Goal: Task Accomplishment & Management: Use online tool/utility

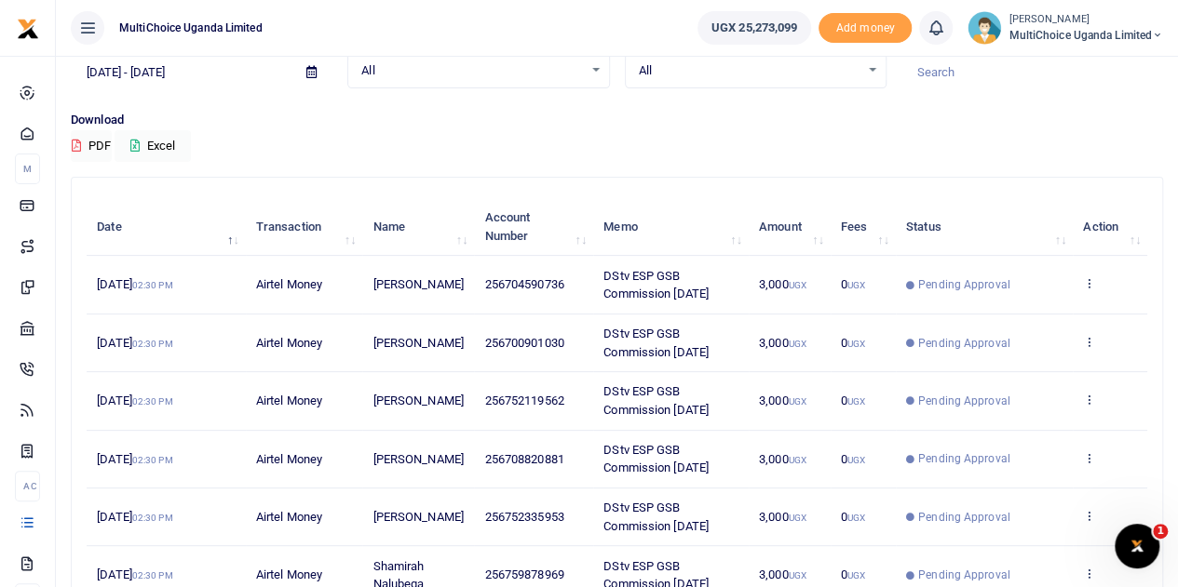
scroll to position [90, 0]
click at [1087, 281] on icon at bounding box center [1089, 283] width 12 height 13
click at [1018, 310] on link "View details" at bounding box center [1021, 316] width 147 height 26
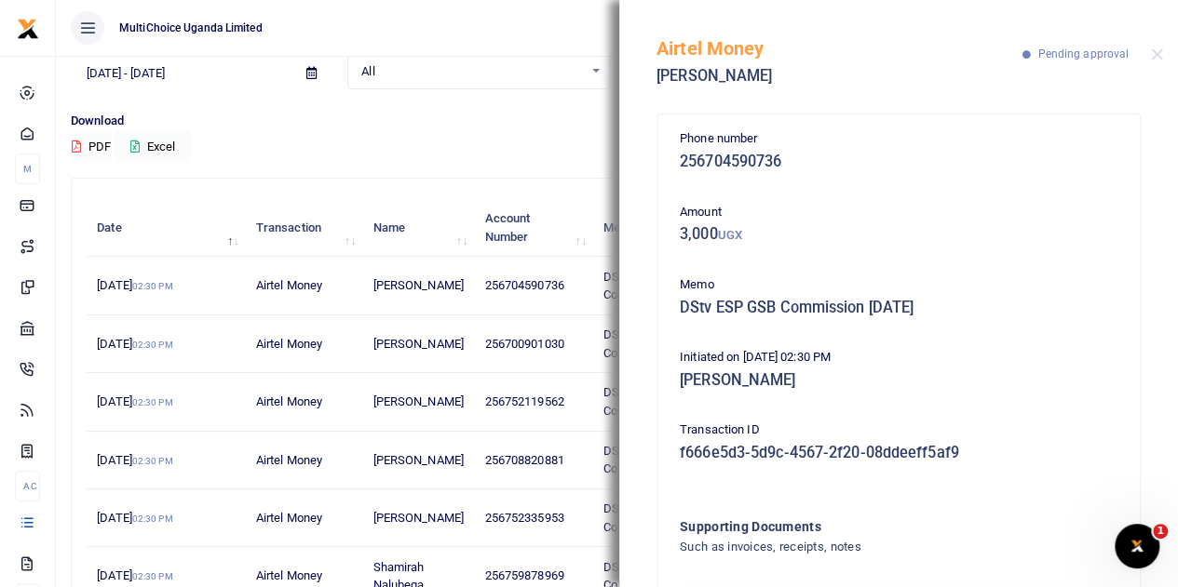
scroll to position [119, 0]
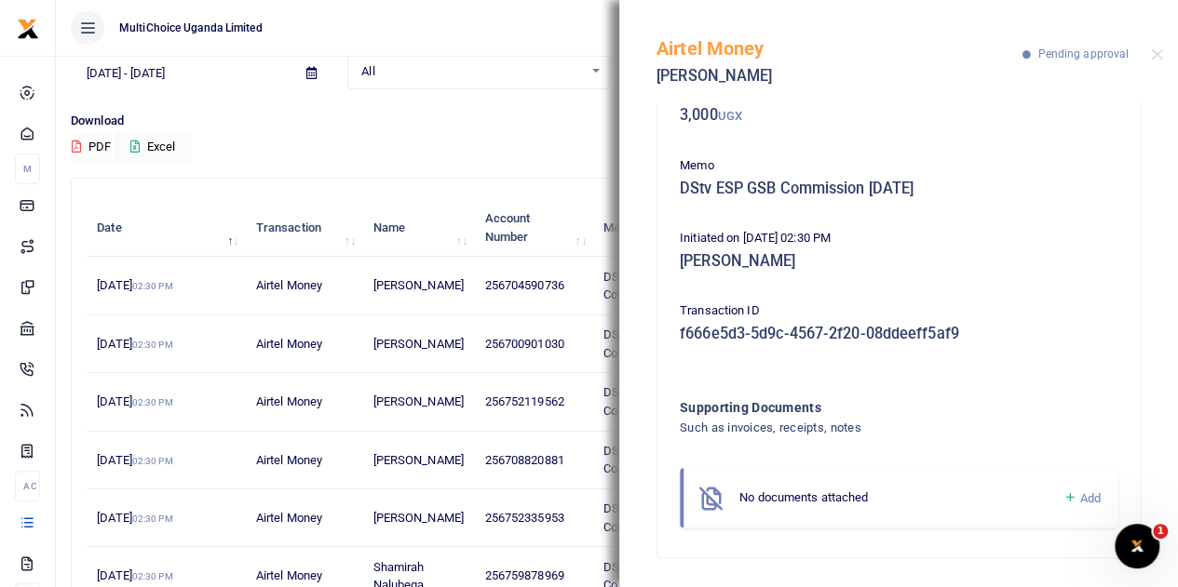
click at [1165, 47] on div "Airtel Money Herbert Kimbugwe Pending approval" at bounding box center [898, 51] width 559 height 103
click at [1160, 52] on button "Close" at bounding box center [1157, 54] width 12 height 12
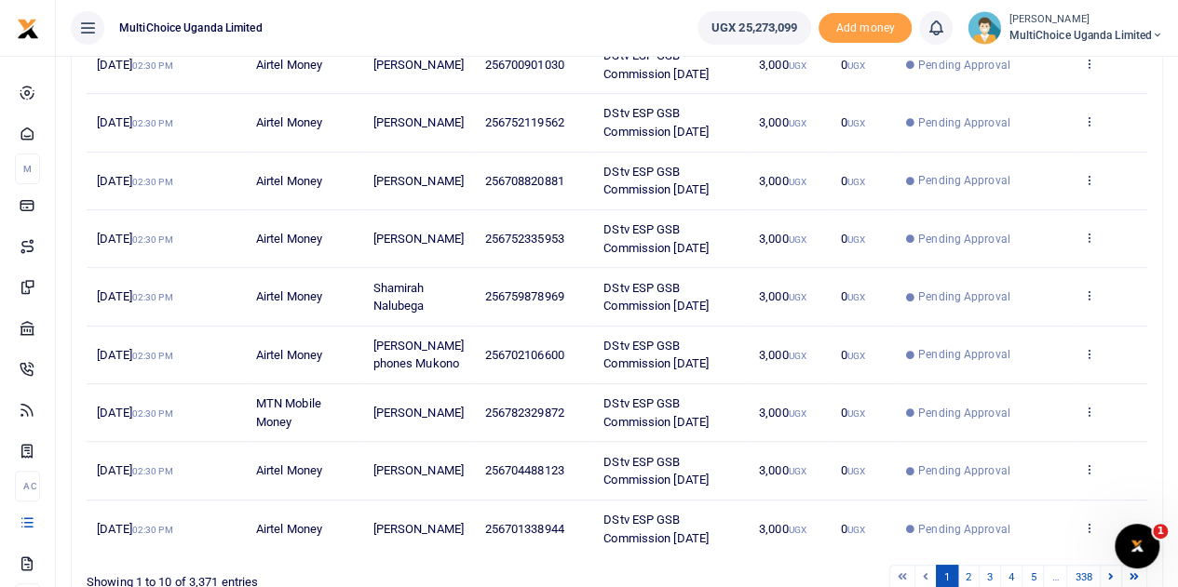
scroll to position [463, 0]
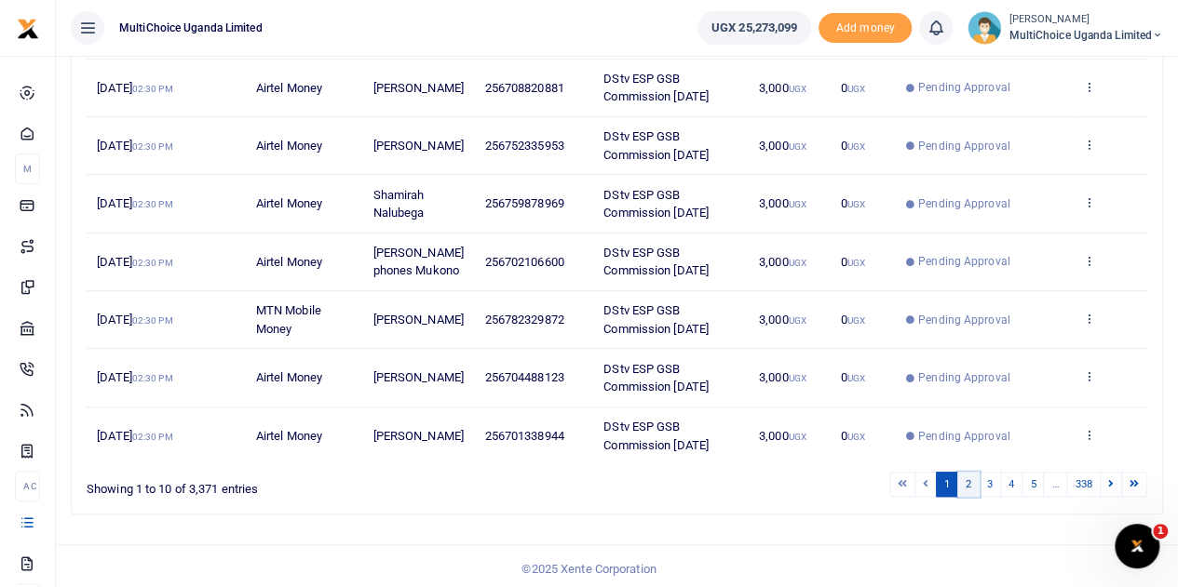
click at [974, 472] on link "2" at bounding box center [968, 484] width 22 height 25
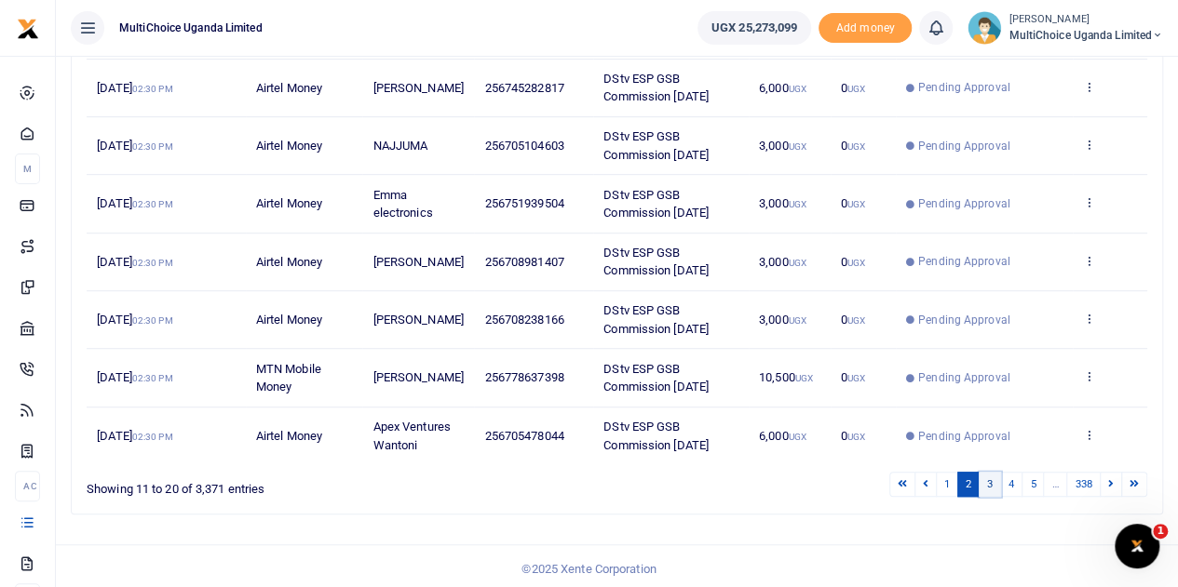
click at [992, 474] on link "3" at bounding box center [989, 484] width 22 height 25
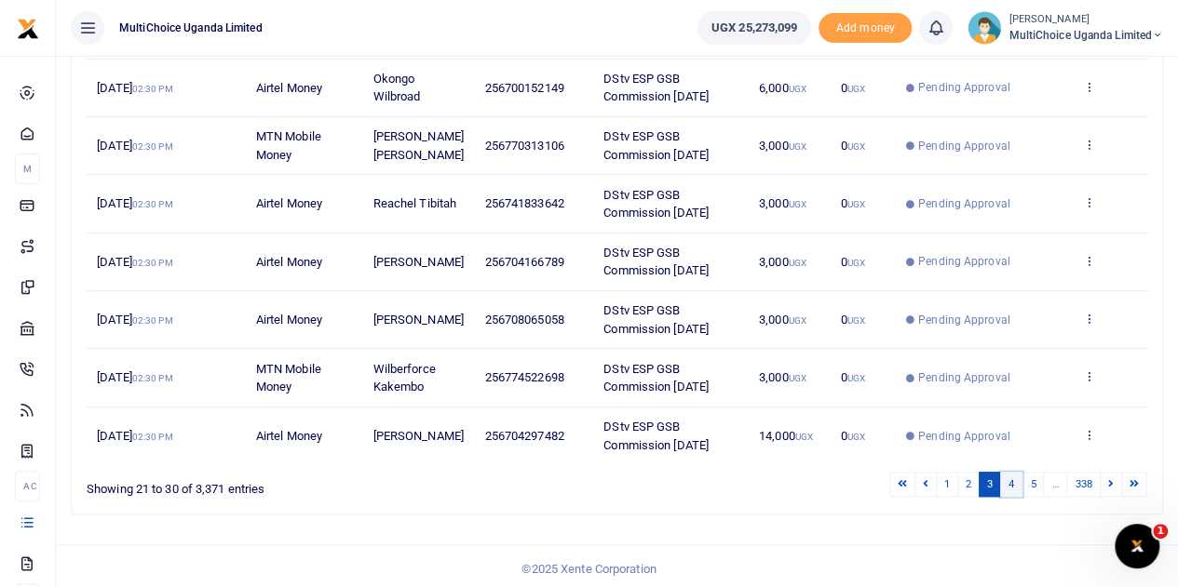
click at [1005, 479] on link "4" at bounding box center [1011, 484] width 22 height 25
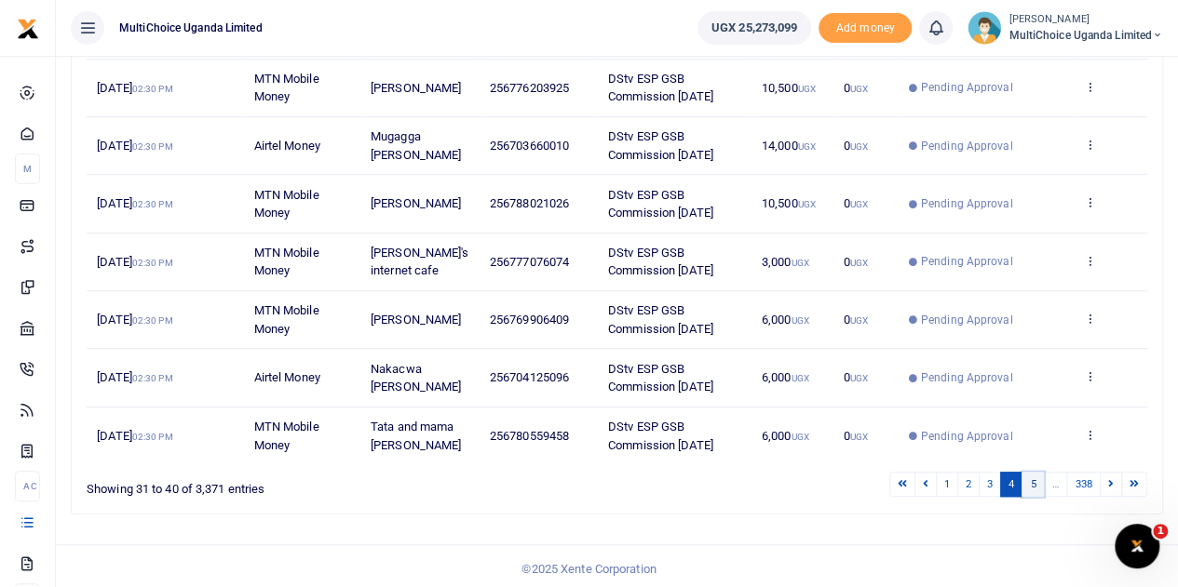
click at [1034, 480] on link "5" at bounding box center [1032, 484] width 22 height 25
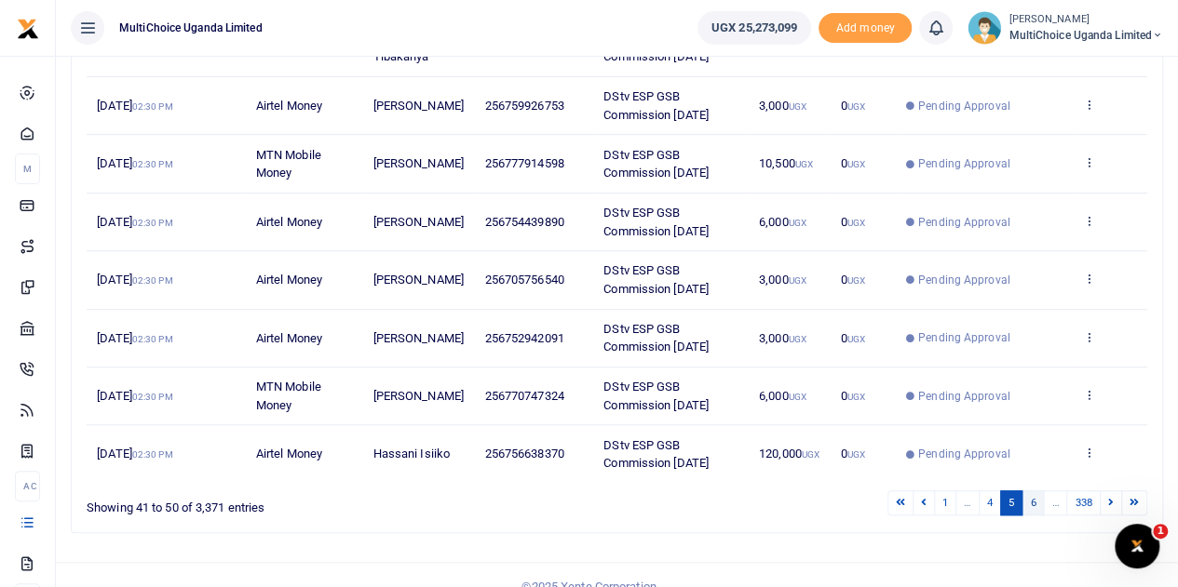
click at [1040, 499] on link "6" at bounding box center [1032, 503] width 22 height 25
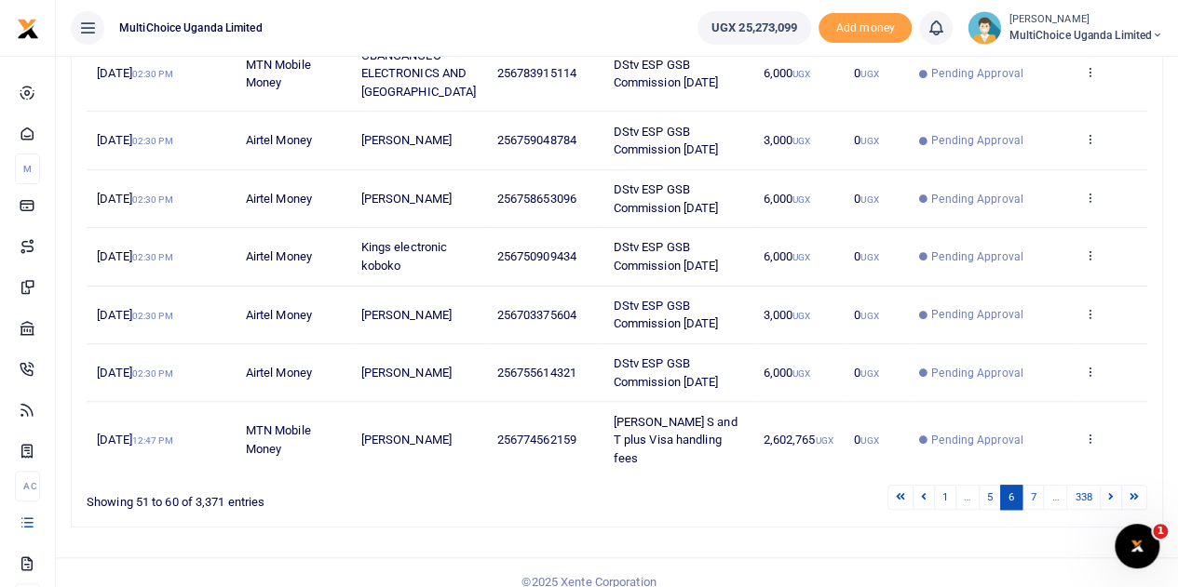
scroll to position [499, 0]
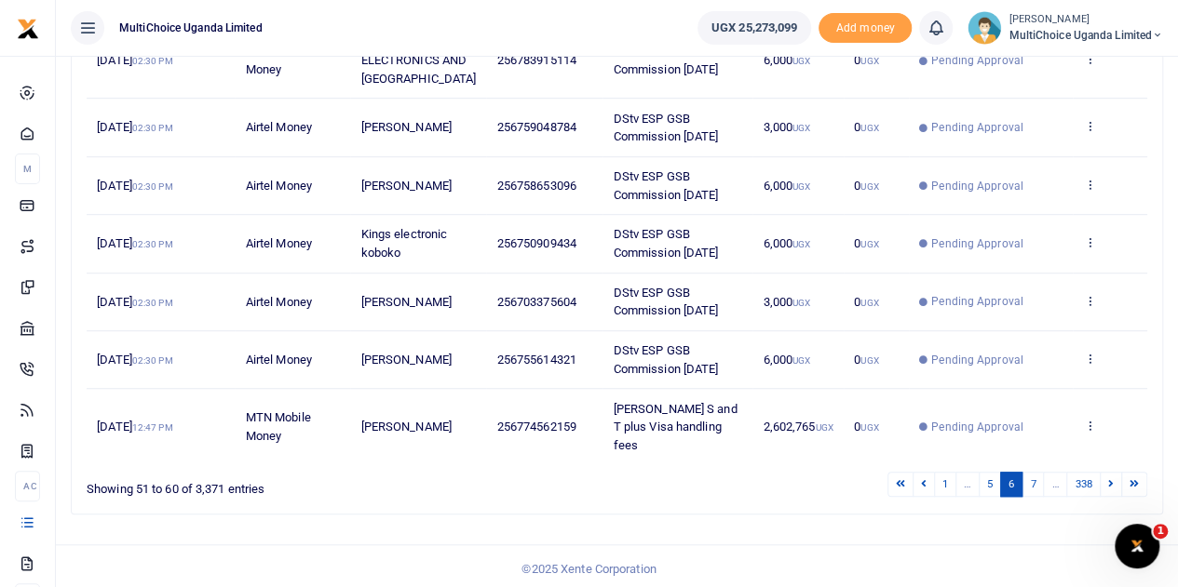
click at [1067, 28] on span "MultiChoice Uganda Limited" at bounding box center [1085, 35] width 155 height 17
click at [1076, 61] on link "Switch accounts" at bounding box center [1090, 68] width 147 height 26
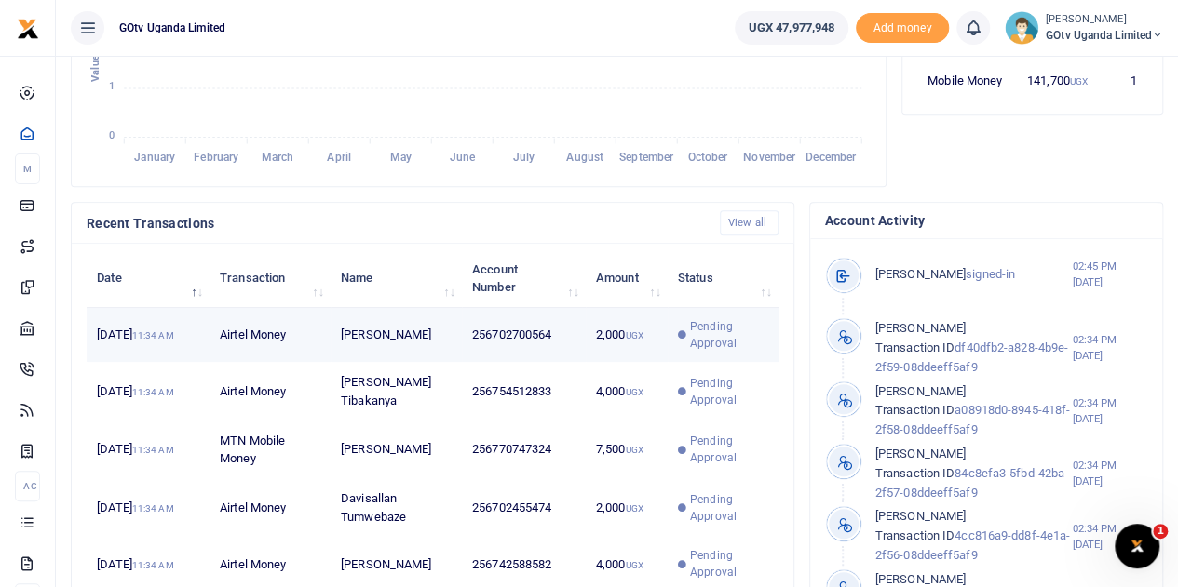
scroll to position [652, 0]
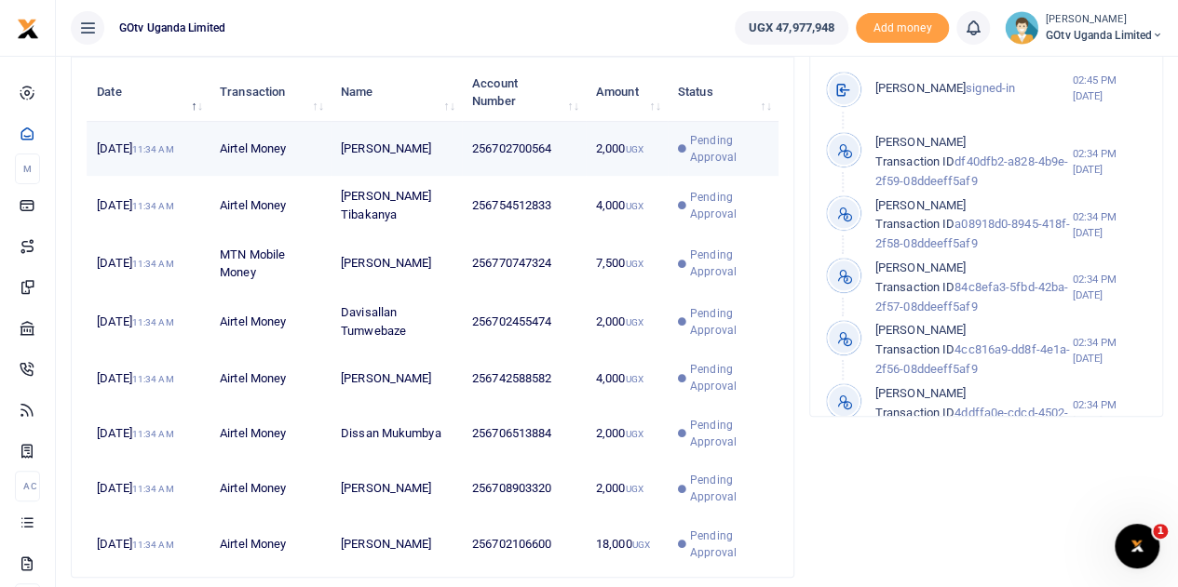
click at [701, 166] on span "Pending Approval" at bounding box center [728, 149] width 77 height 34
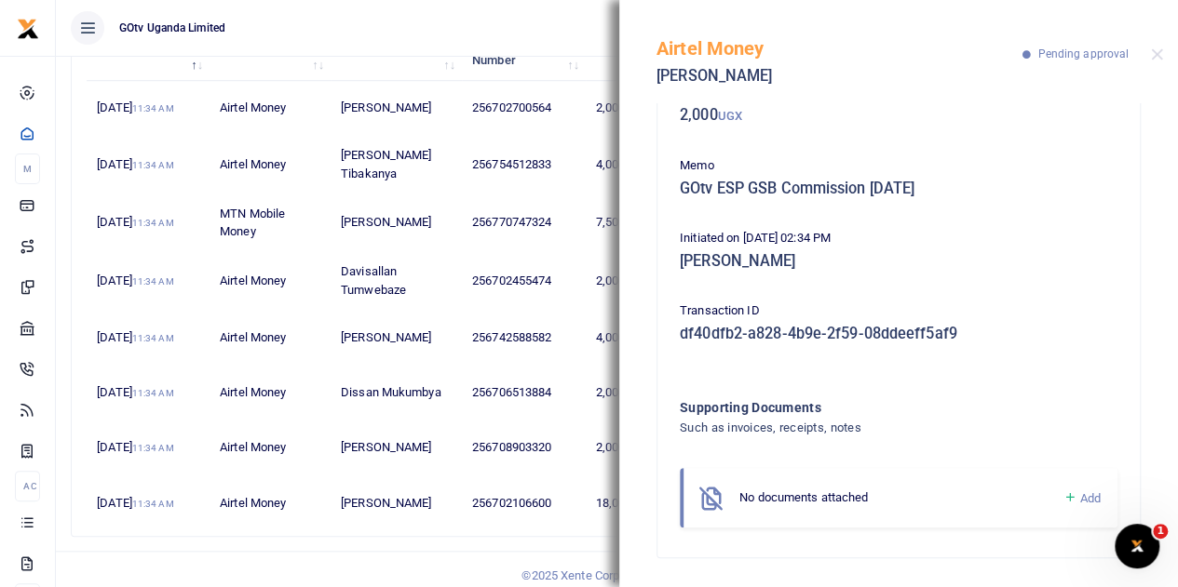
scroll to position [732, 0]
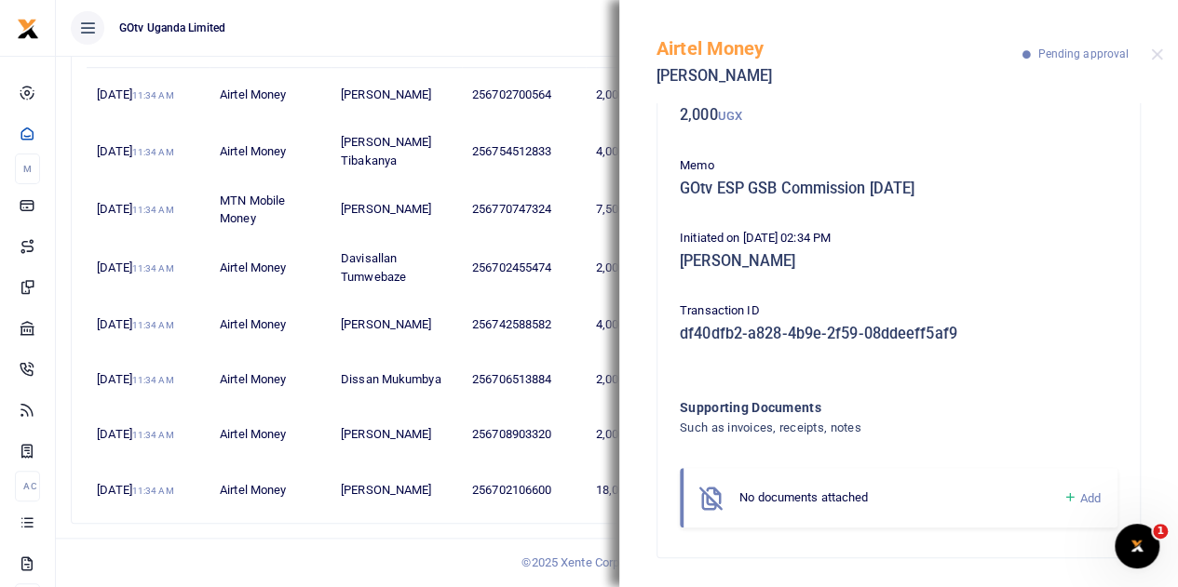
click at [1152, 61] on div "Airtel Money Kasumba James Pending approval" at bounding box center [898, 51] width 559 height 103
click at [1155, 51] on button "Close" at bounding box center [1157, 54] width 12 height 12
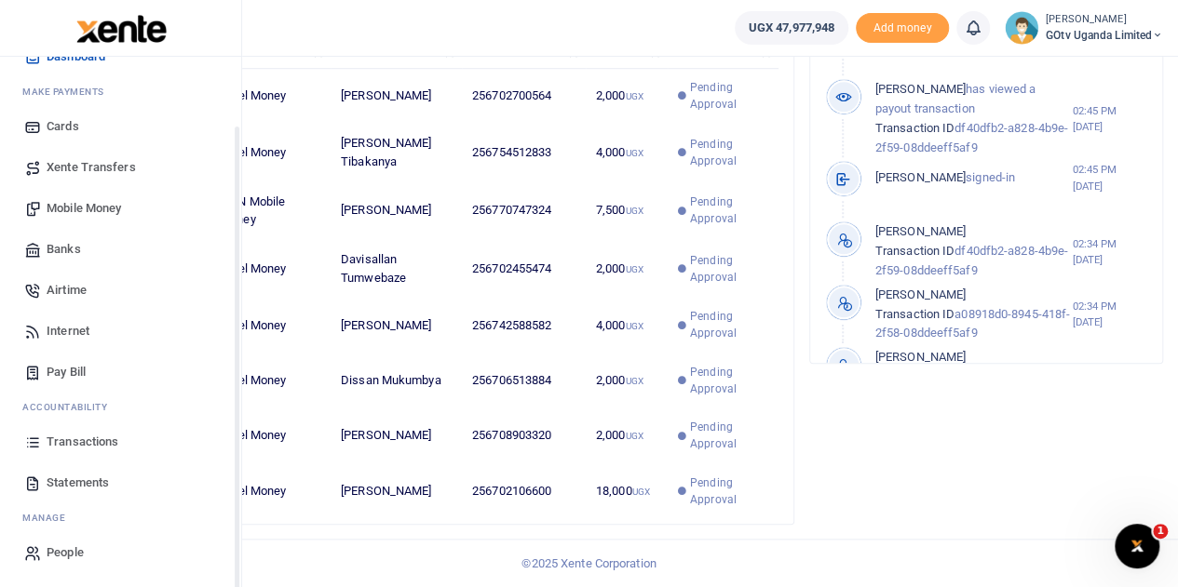
scroll to position [732, 0]
click at [58, 443] on span "Transactions" at bounding box center [83, 442] width 72 height 19
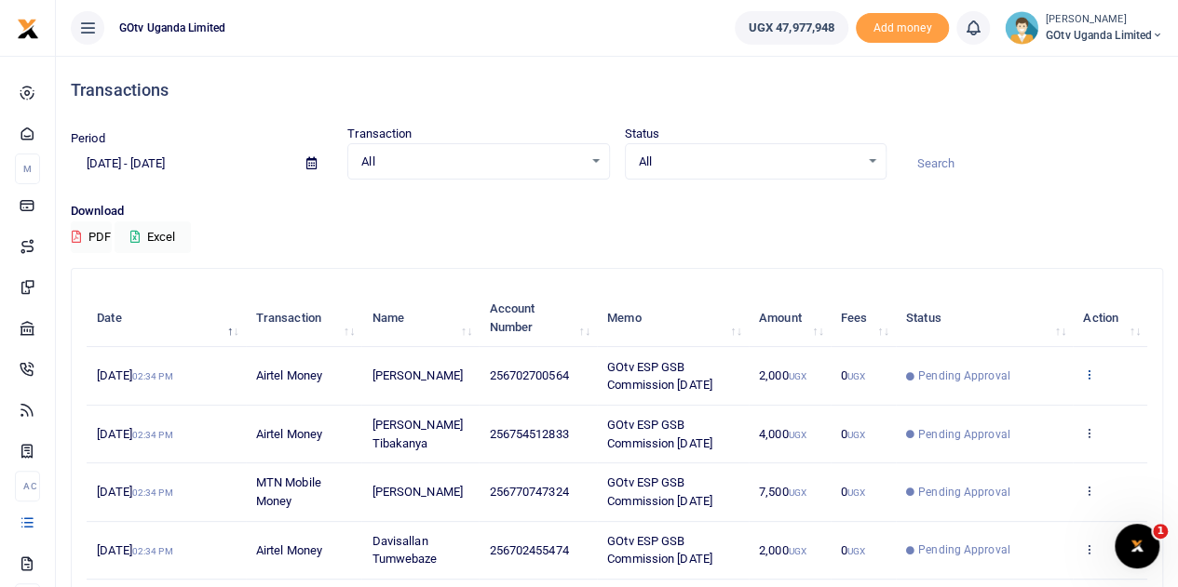
click at [1090, 371] on icon at bounding box center [1089, 374] width 12 height 13
click at [969, 410] on icon at bounding box center [969, 404] width 12 height 13
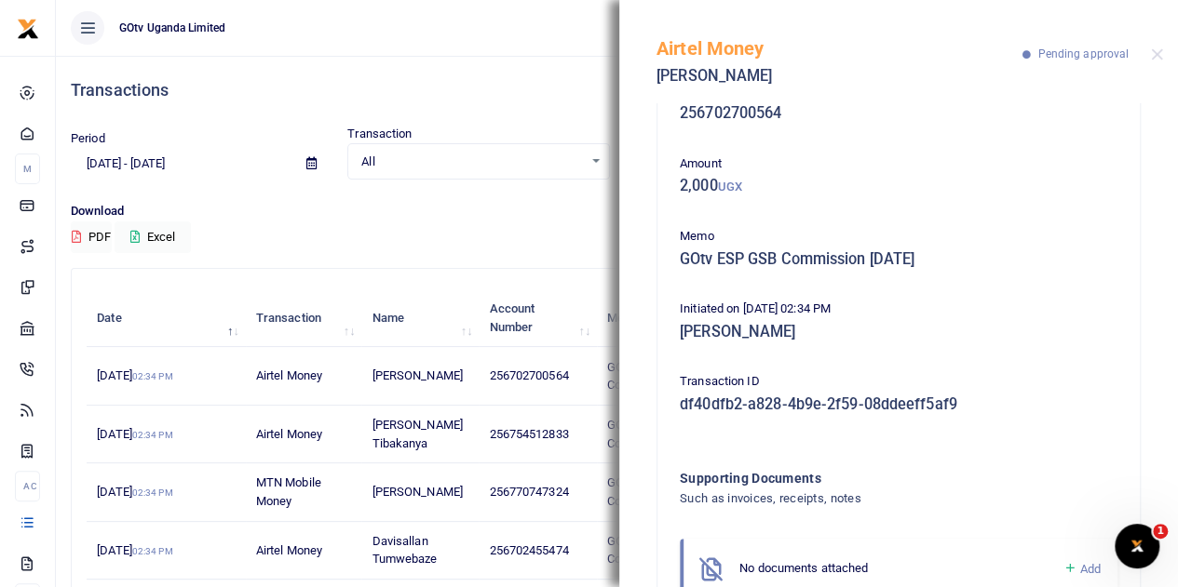
scroll to position [119, 0]
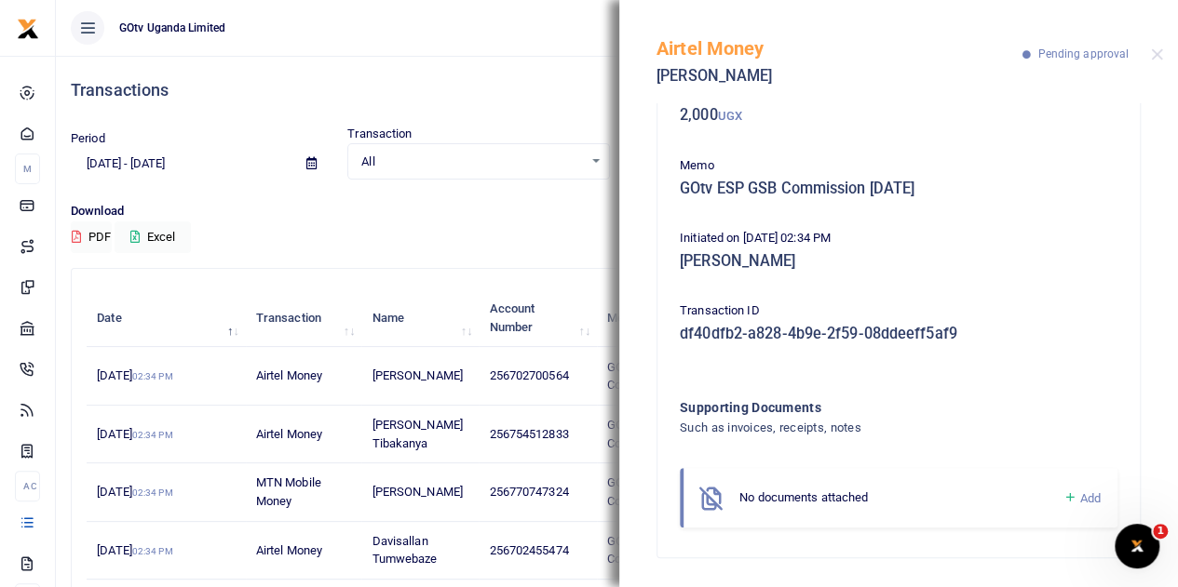
click at [1062, 496] on icon at bounding box center [1069, 498] width 14 height 17
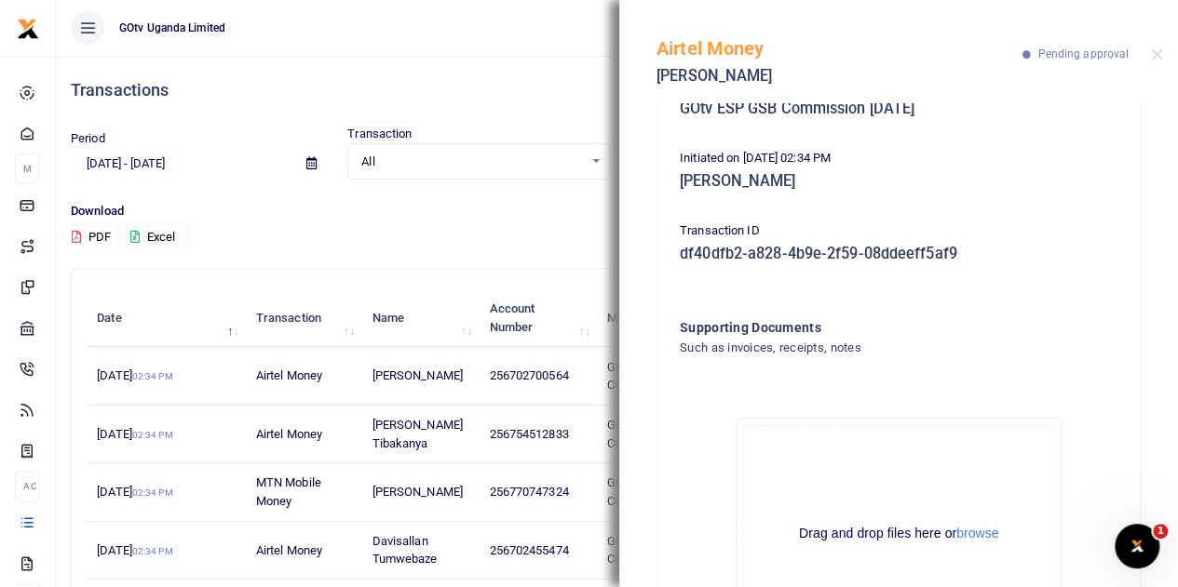
scroll to position [330, 0]
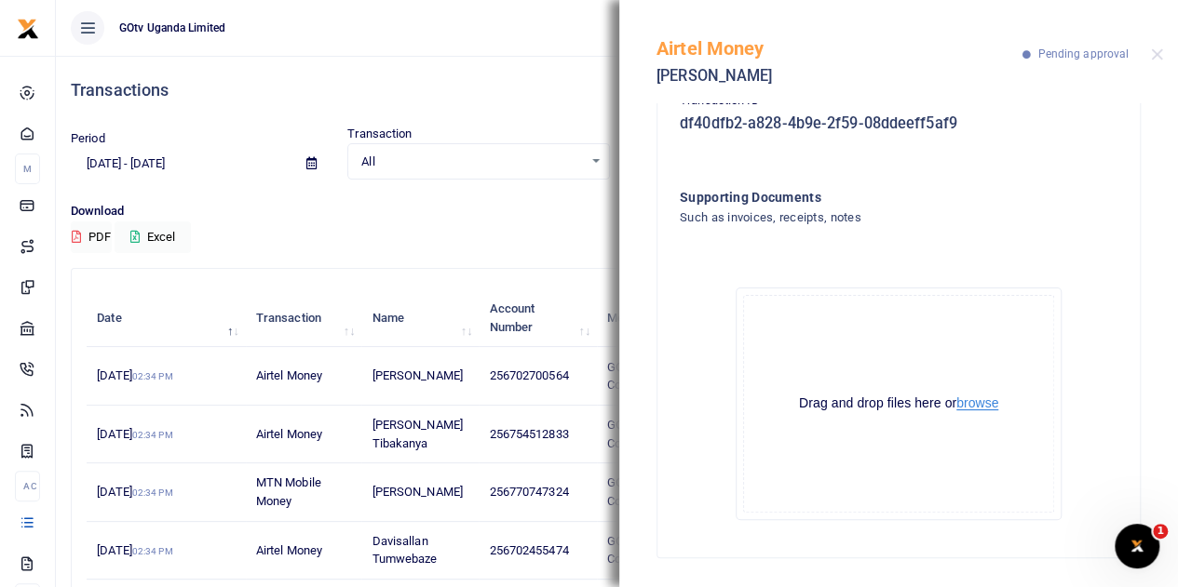
click at [970, 407] on button "browse" at bounding box center [977, 404] width 42 height 14
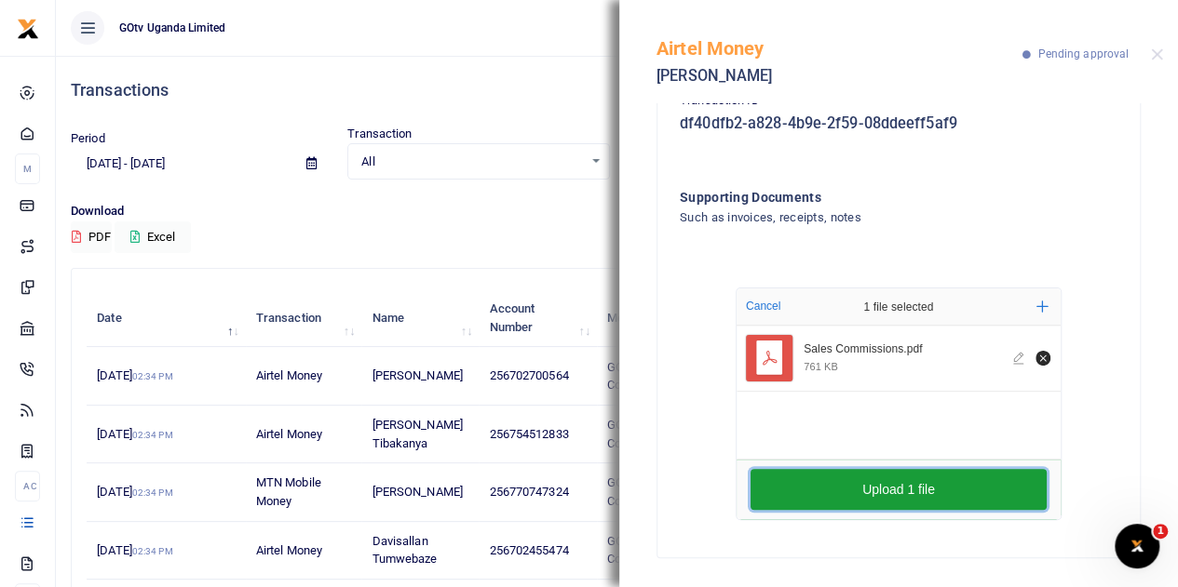
click at [1009, 483] on button "Upload 1 file" at bounding box center [898, 489] width 296 height 41
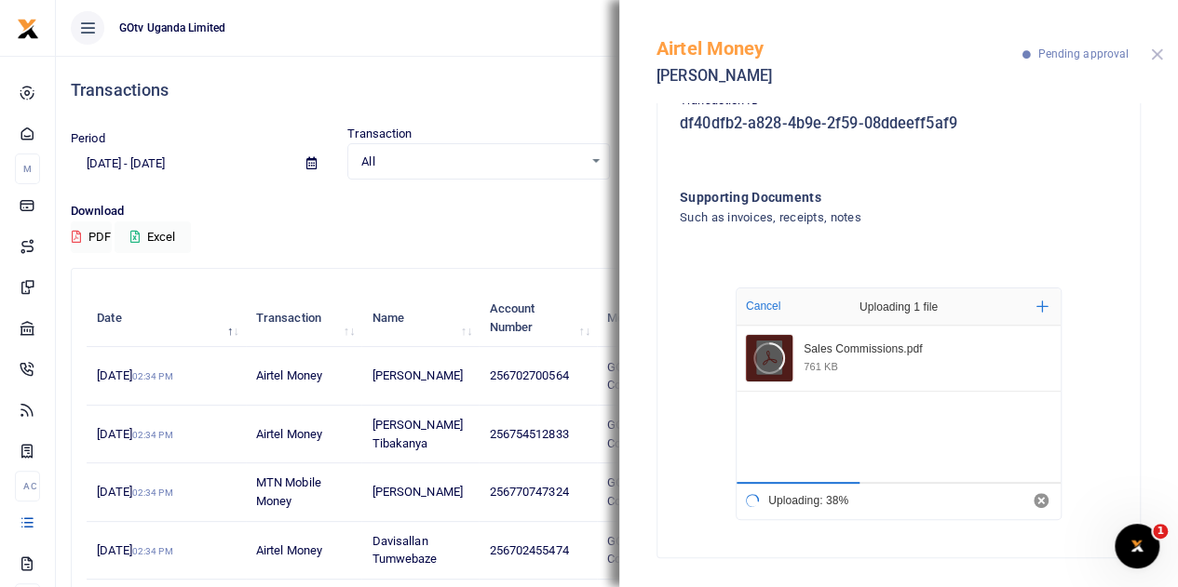
click at [1160, 55] on button "Close" at bounding box center [1157, 54] width 12 height 12
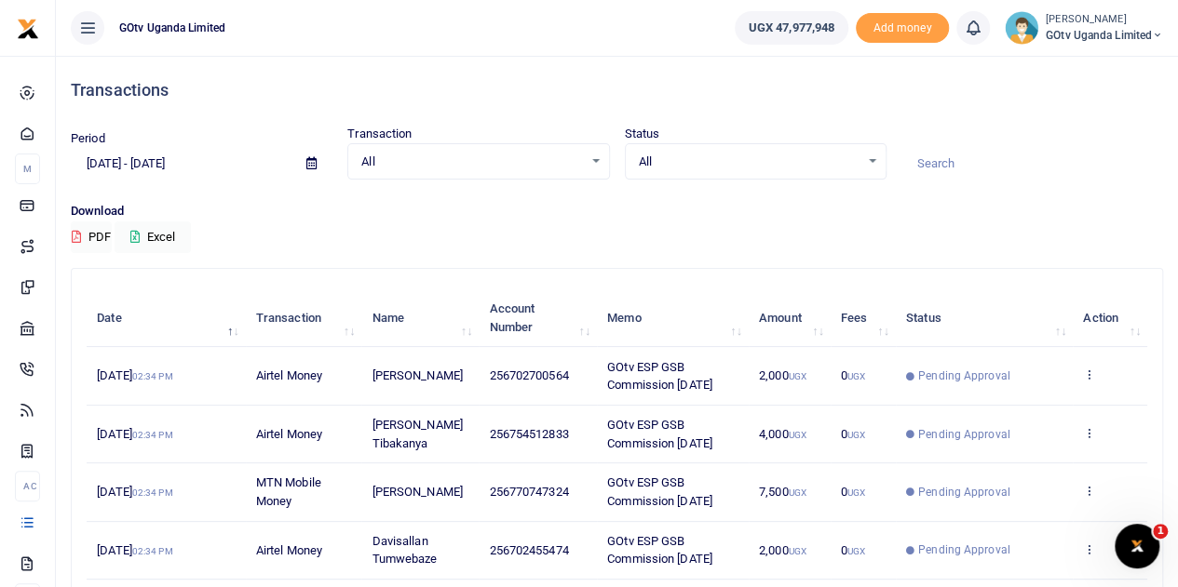
click at [1103, 20] on small "[PERSON_NAME]" at bounding box center [1103, 20] width 117 height 16
click at [1116, 63] on link "Switch accounts" at bounding box center [1092, 68] width 147 height 26
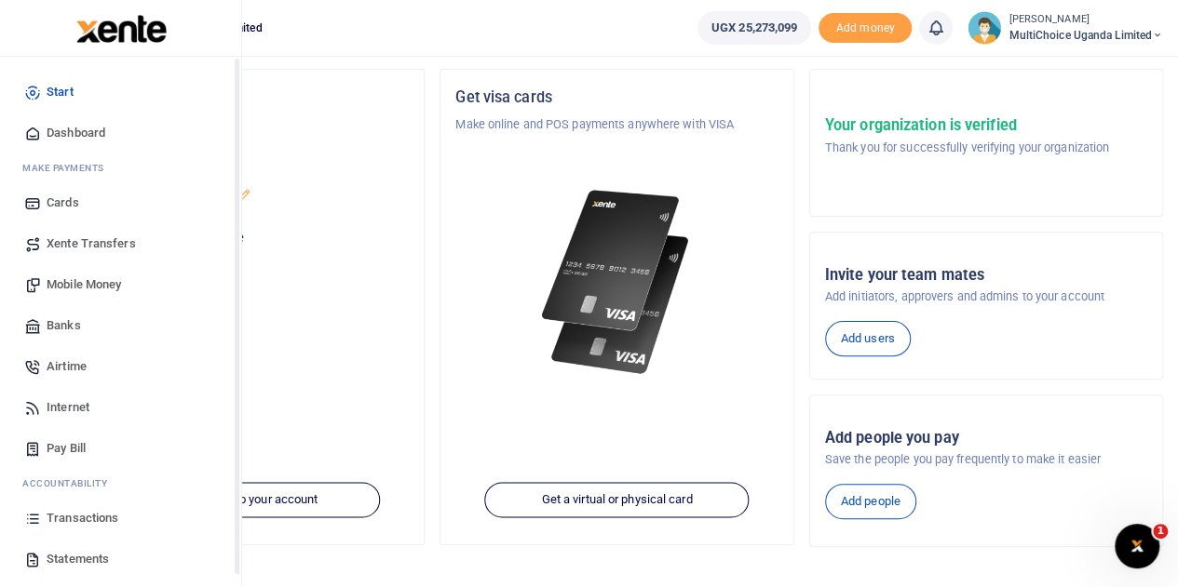
scroll to position [76, 0]
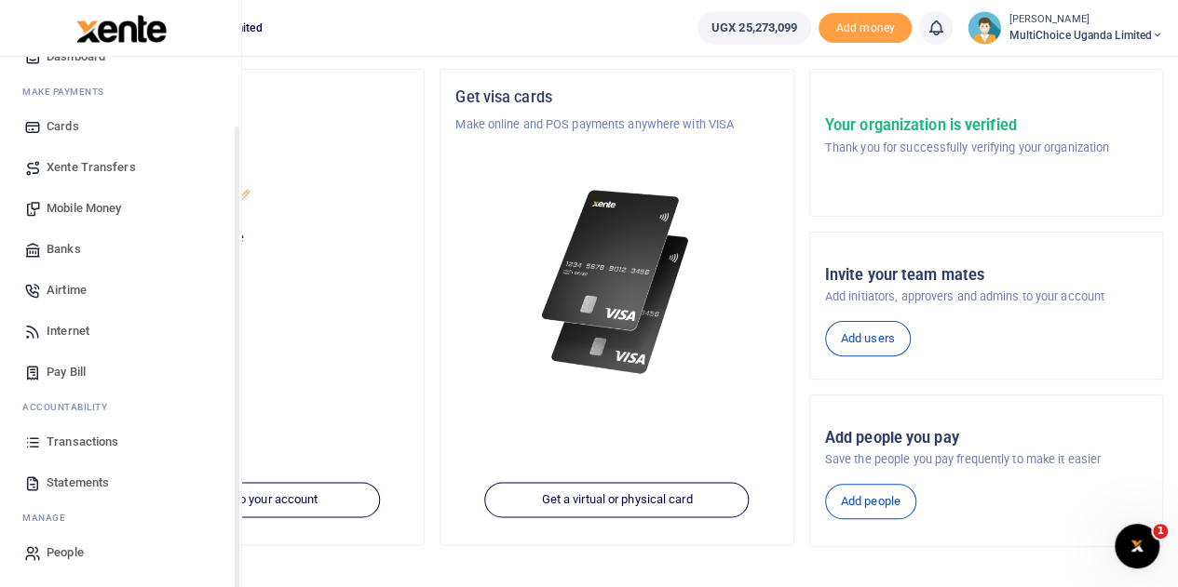
click at [82, 438] on span "Transactions" at bounding box center [83, 442] width 72 height 19
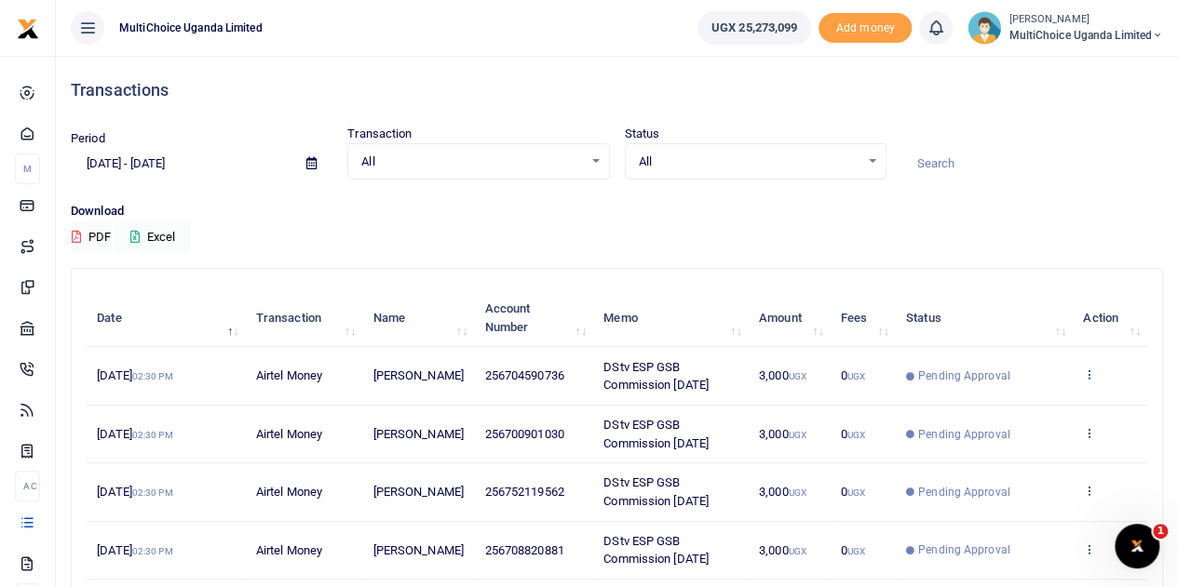
click at [1089, 369] on icon at bounding box center [1089, 374] width 12 height 13
click at [1064, 407] on link "View details" at bounding box center [1021, 407] width 147 height 26
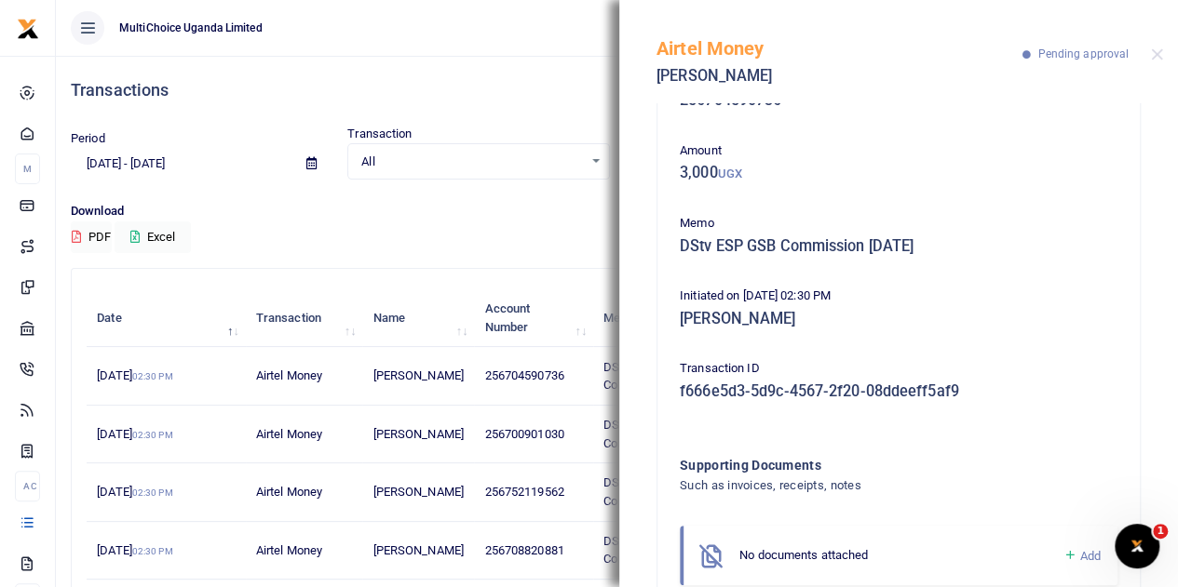
scroll to position [119, 0]
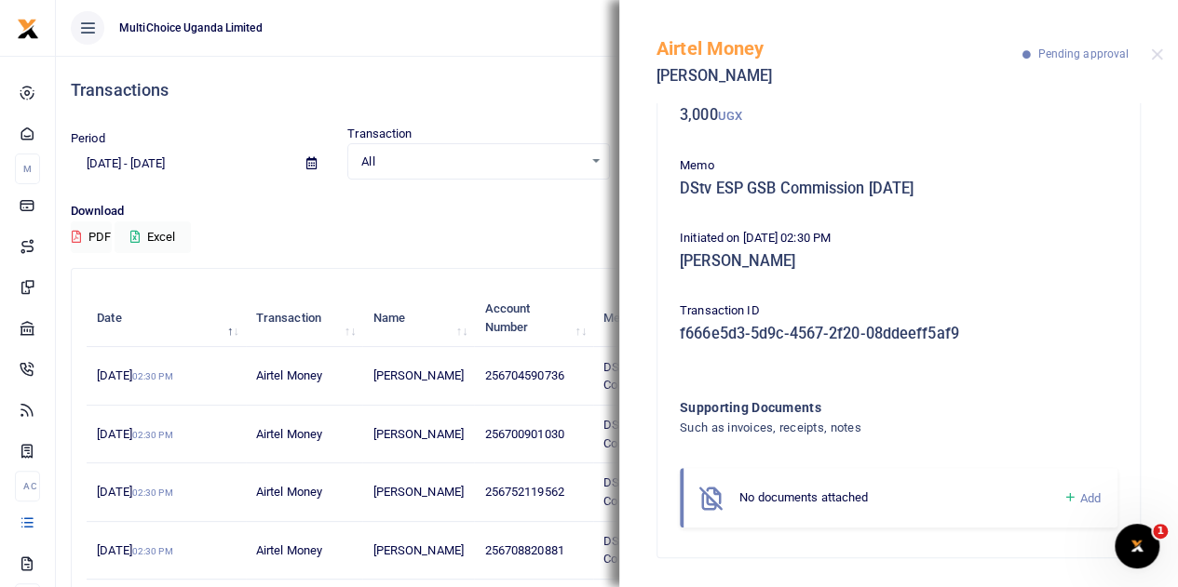
click at [1062, 498] on icon at bounding box center [1069, 498] width 14 height 17
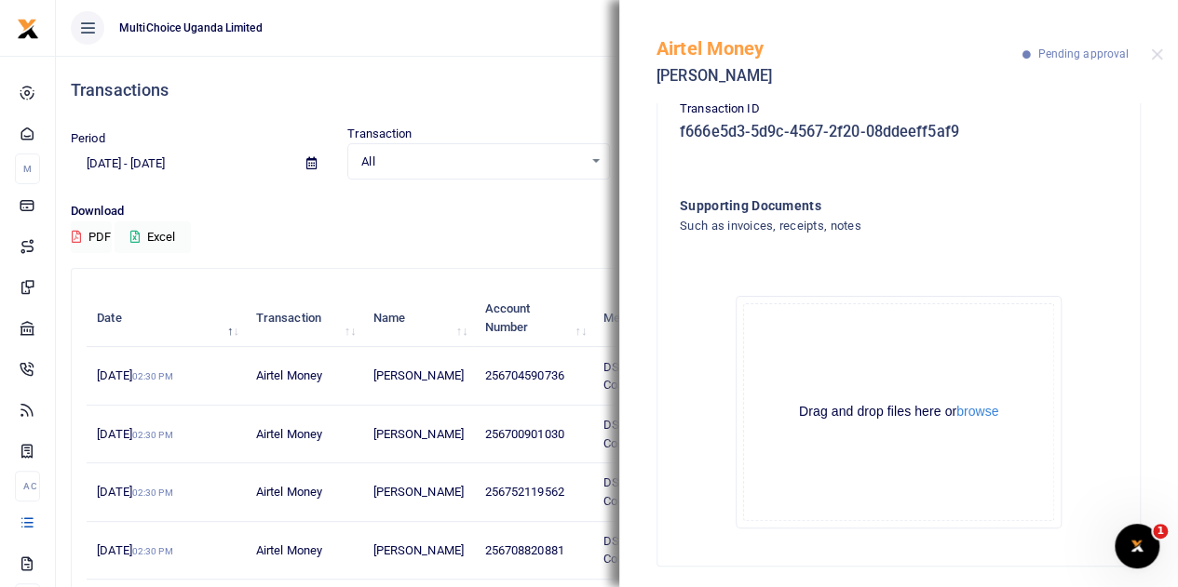
scroll to position [330, 0]
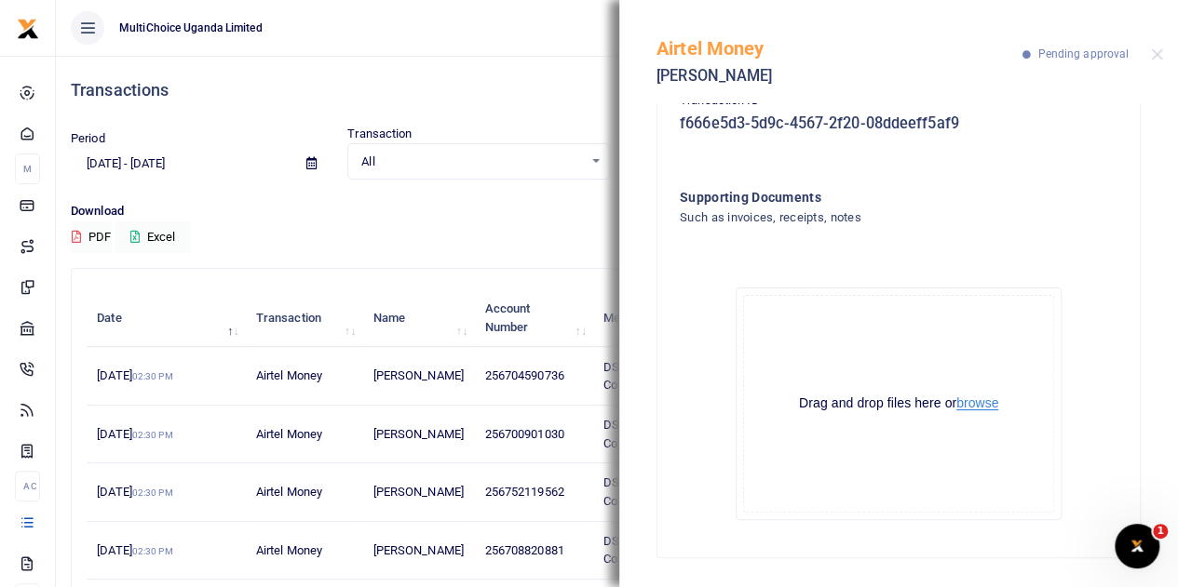
click at [961, 405] on button "browse" at bounding box center [977, 404] width 42 height 14
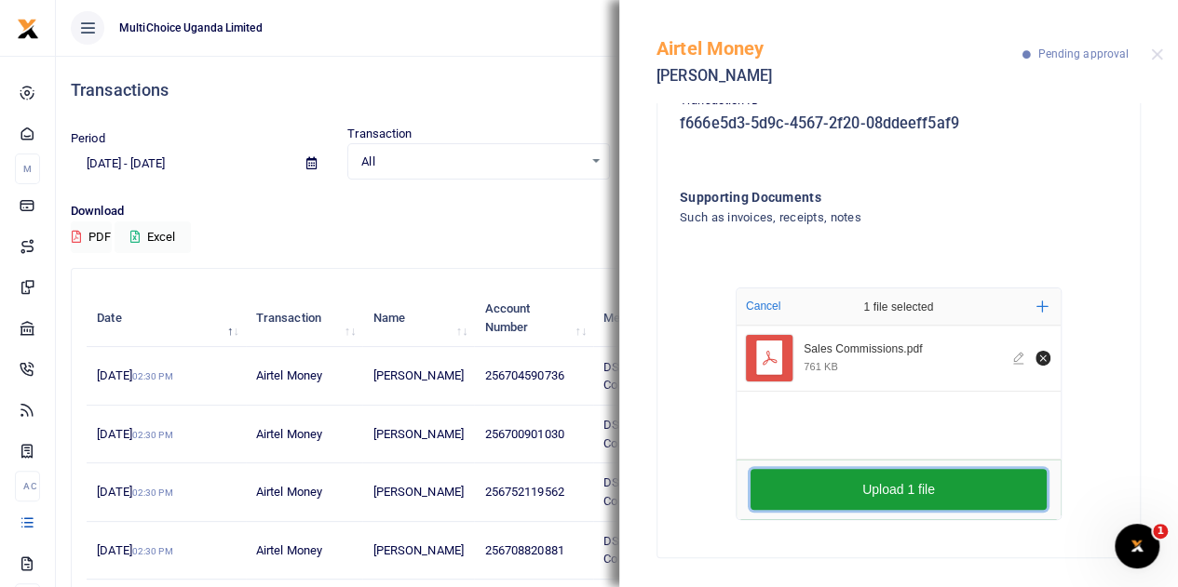
click at [822, 485] on button "Upload 1 file" at bounding box center [898, 489] width 296 height 41
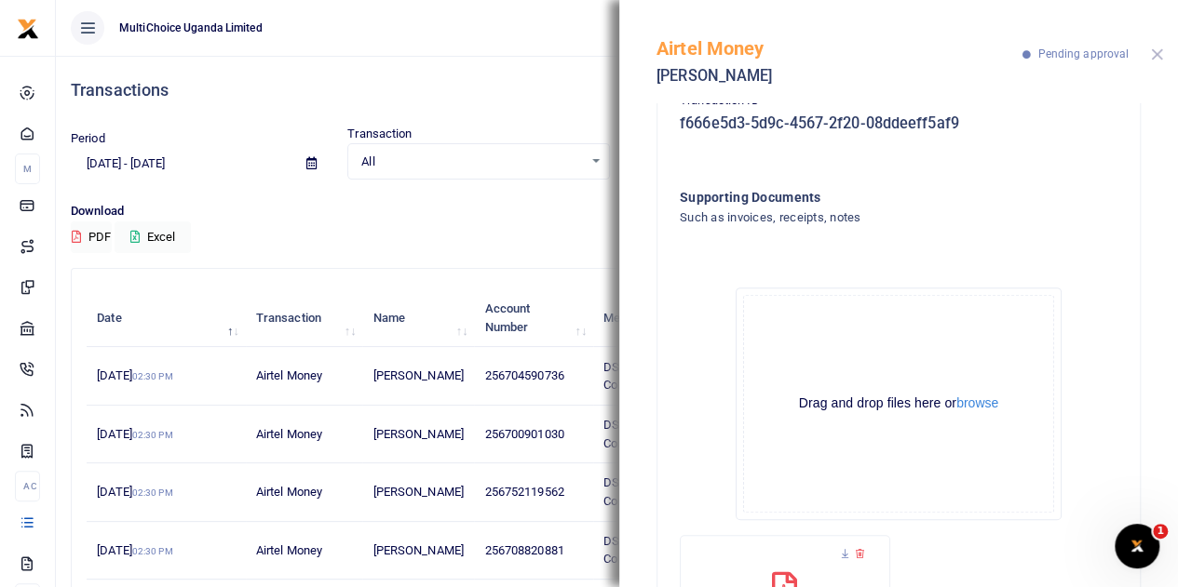
click at [1156, 49] on button "Close" at bounding box center [1157, 54] width 12 height 12
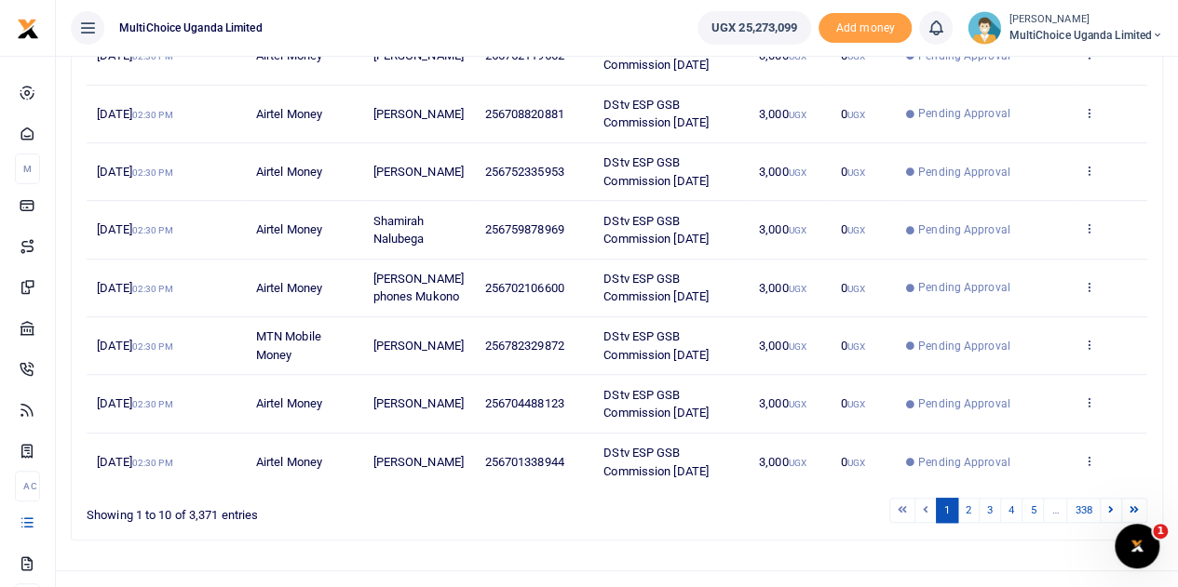
scroll to position [463, 0]
